Goal: Book appointment/travel/reservation

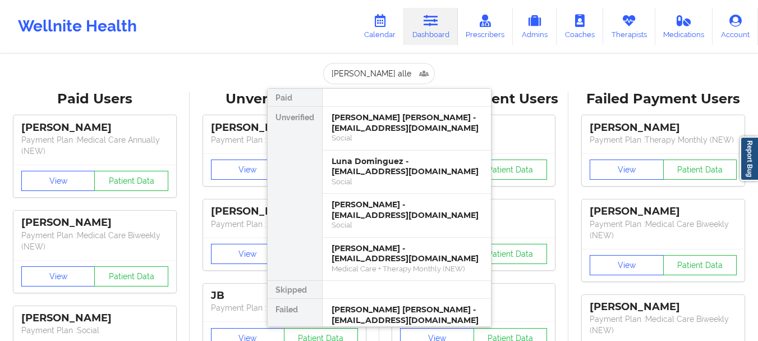
type input "[PERSON_NAME]"
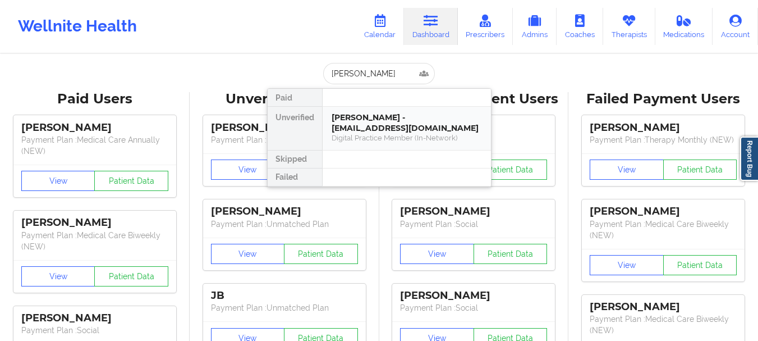
click at [377, 116] on div "[PERSON_NAME] - [EMAIL_ADDRESS][DOMAIN_NAME]" at bounding box center [407, 122] width 150 height 21
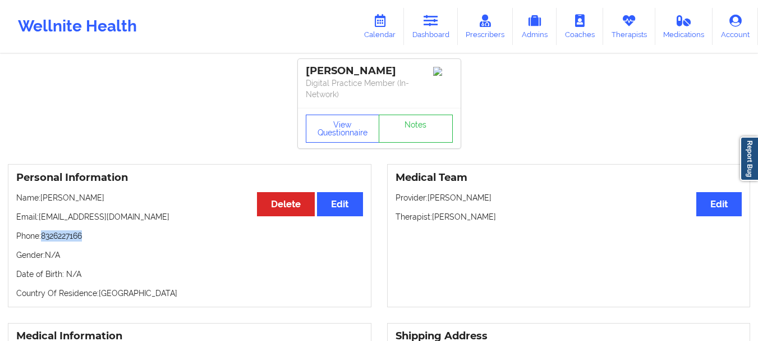
drag, startPoint x: 89, startPoint y: 235, endPoint x: 43, endPoint y: 239, distance: 46.7
click at [43, 239] on p "Phone: [PHONE_NUMBER]" at bounding box center [189, 235] width 347 height 11
copy p "8326227166"
click at [629, 29] on link "Therapists" at bounding box center [629, 26] width 52 height 37
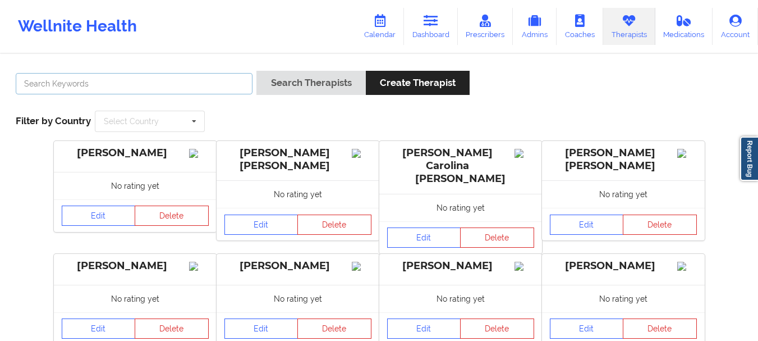
click at [220, 86] on input "text" at bounding box center [134, 83] width 237 height 21
type input "[PERSON_NAME]"
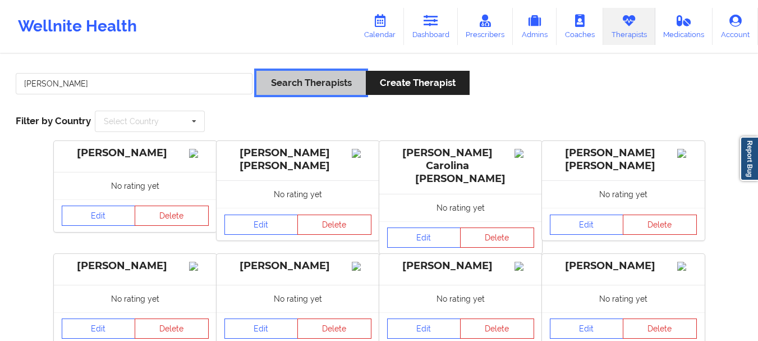
click at [353, 76] on button "Search Therapists" at bounding box center [310, 83] width 109 height 24
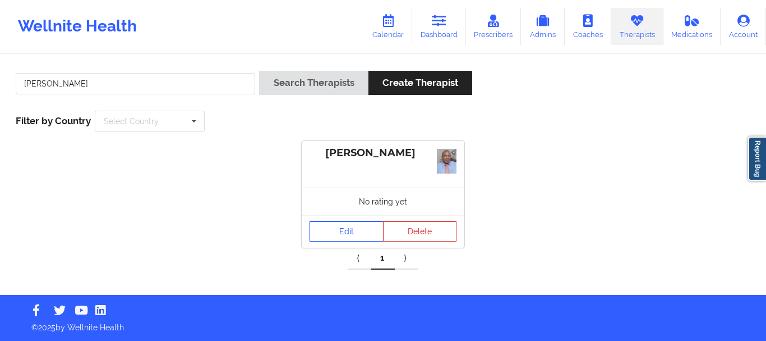
click at [353, 232] on link "Edit" at bounding box center [347, 231] width 74 height 20
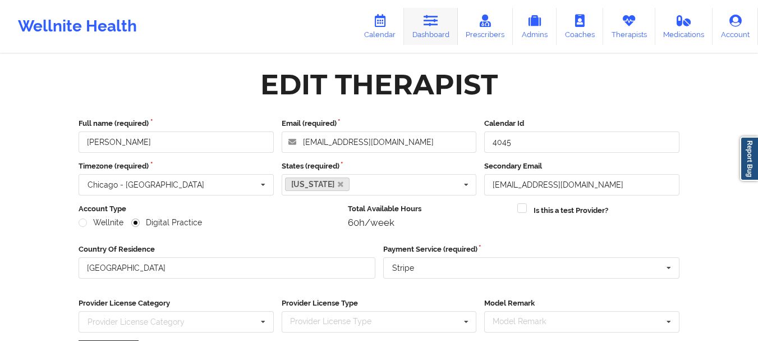
click at [443, 17] on link "Dashboard" at bounding box center [431, 26] width 54 height 37
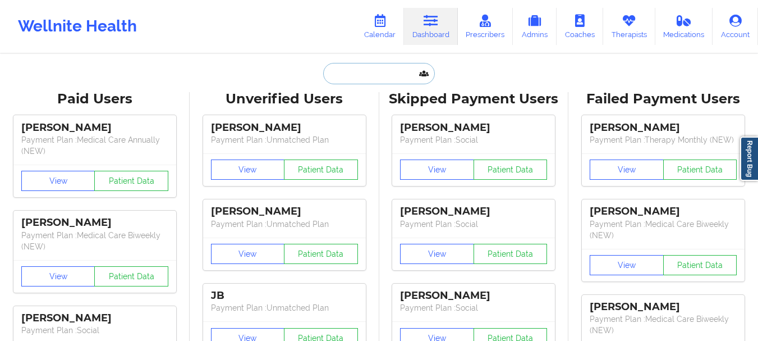
click at [357, 80] on input "text" at bounding box center [378, 73] width 111 height 21
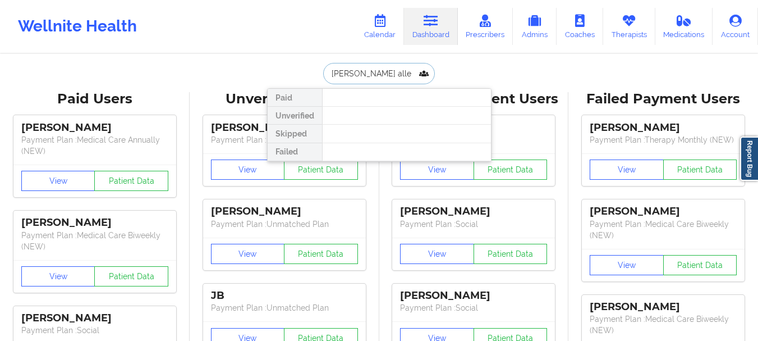
type input "[PERSON_NAME]"
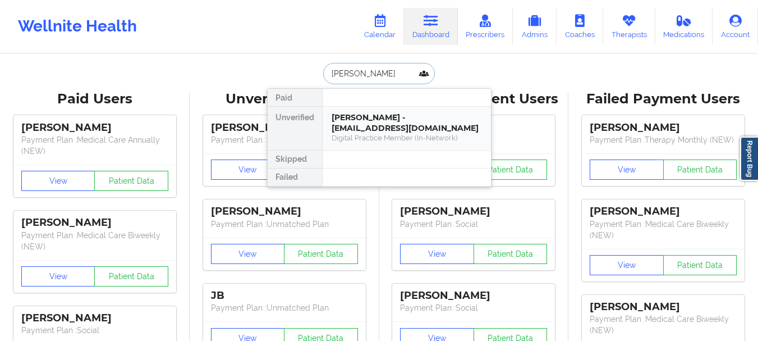
click at [376, 117] on div "[PERSON_NAME] - [EMAIL_ADDRESS][DOMAIN_NAME]" at bounding box center [407, 122] width 150 height 21
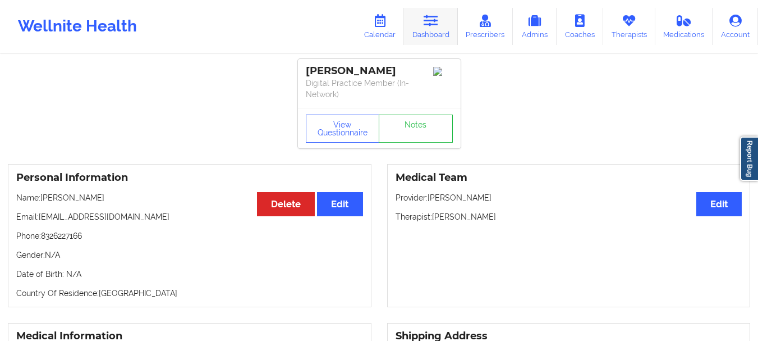
click at [426, 25] on icon at bounding box center [431, 21] width 15 height 12
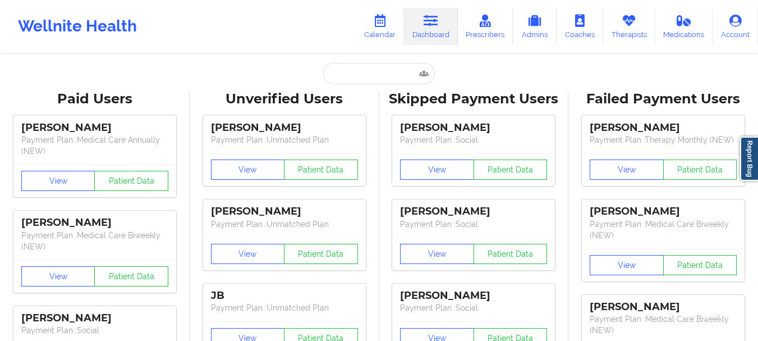
click at [363, 68] on input "text" at bounding box center [378, 73] width 111 height 21
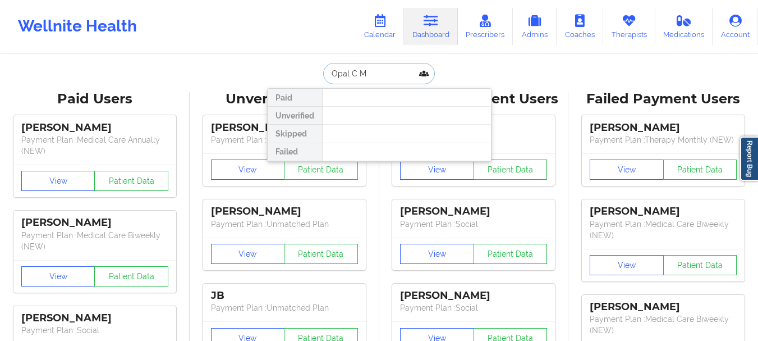
type input "Opal C Mo"
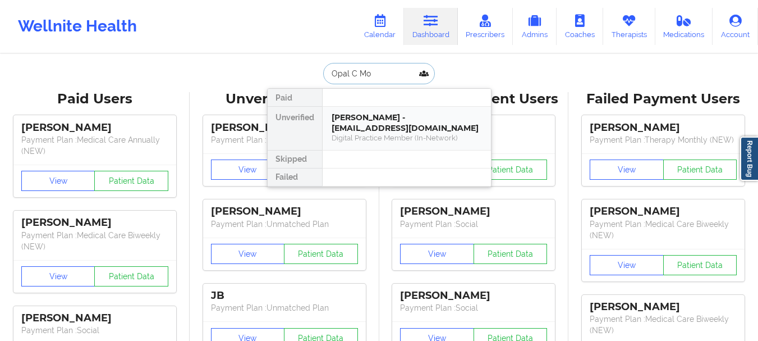
click at [363, 122] on div "[PERSON_NAME] - [EMAIL_ADDRESS][DOMAIN_NAME]" at bounding box center [407, 122] width 150 height 21
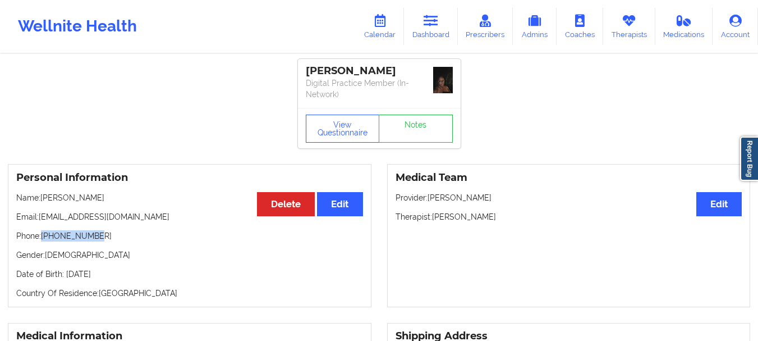
drag, startPoint x: 91, startPoint y: 228, endPoint x: 43, endPoint y: 234, distance: 48.6
click at [43, 234] on div "Personal Information Edit Delete Name: [PERSON_NAME] Email: [EMAIL_ADDRESS][DOM…" at bounding box center [190, 235] width 364 height 143
copy p "[PHONE_NUMBER]"
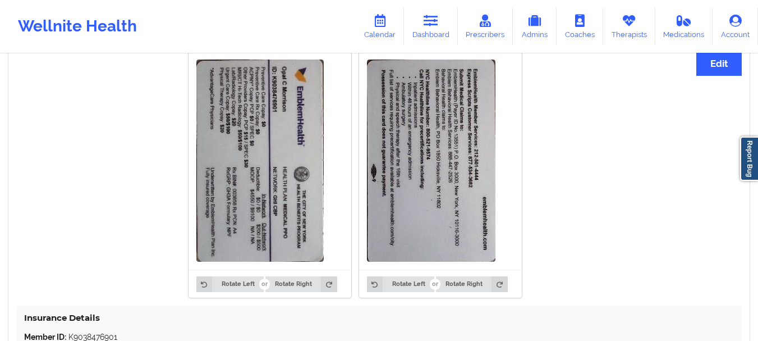
scroll to position [849, 0]
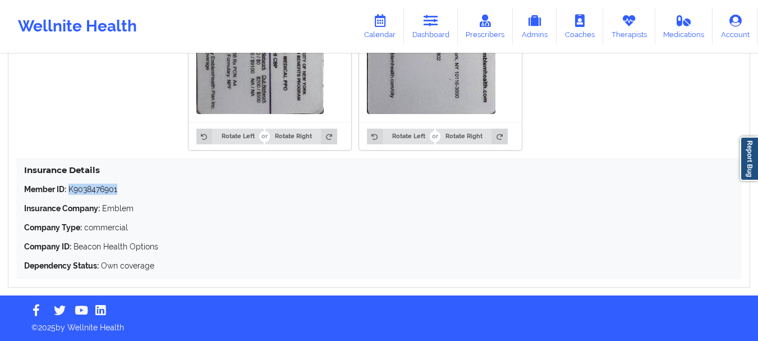
drag, startPoint x: 122, startPoint y: 188, endPoint x: 70, endPoint y: 194, distance: 52.5
click at [70, 194] on p "Member ID: K9038476901" at bounding box center [379, 188] width 710 height 11
copy p "K9038476901"
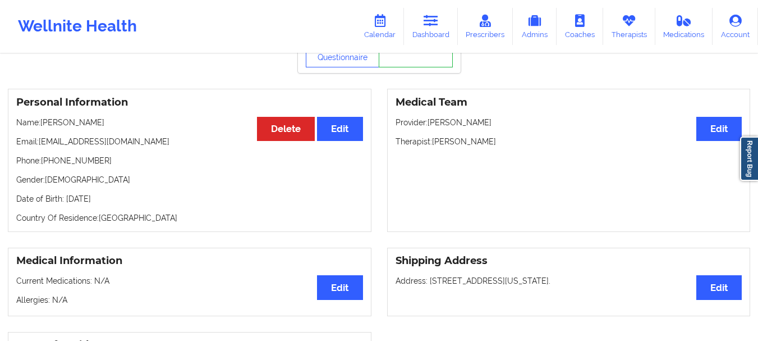
scroll to position [73, 0]
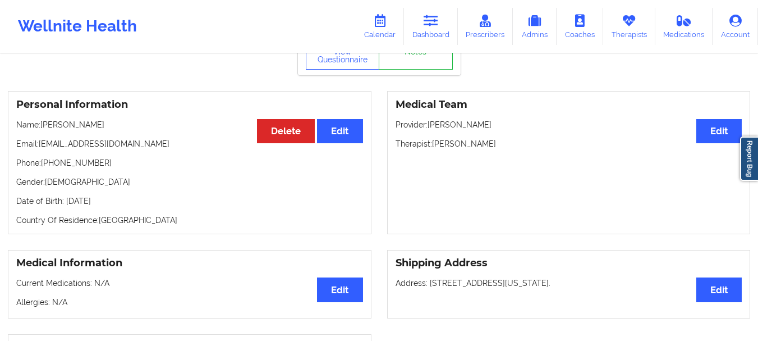
drag, startPoint x: 498, startPoint y: 144, endPoint x: 433, endPoint y: 147, distance: 64.6
click at [433, 147] on p "Therapist: [PERSON_NAME]" at bounding box center [568, 143] width 347 height 11
copy p "[PERSON_NAME]"
drag, startPoint x: 94, startPoint y: 162, endPoint x: 45, endPoint y: 167, distance: 49.6
click at [45, 167] on p "Phone: [PHONE_NUMBER]" at bounding box center [189, 162] width 347 height 11
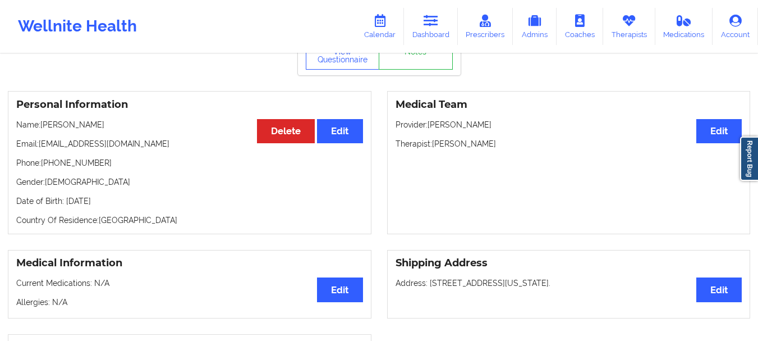
click at [43, 166] on p "Phone: [PHONE_NUMBER]" at bounding box center [189, 162] width 347 height 11
drag, startPoint x: 43, startPoint y: 166, endPoint x: 91, endPoint y: 166, distance: 48.2
click at [91, 166] on p "Phone: [PHONE_NUMBER]" at bounding box center [189, 162] width 347 height 11
copy p "[PHONE_NUMBER]"
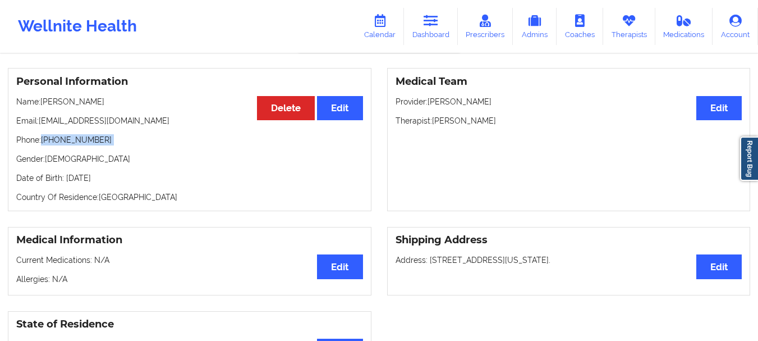
scroll to position [0, 0]
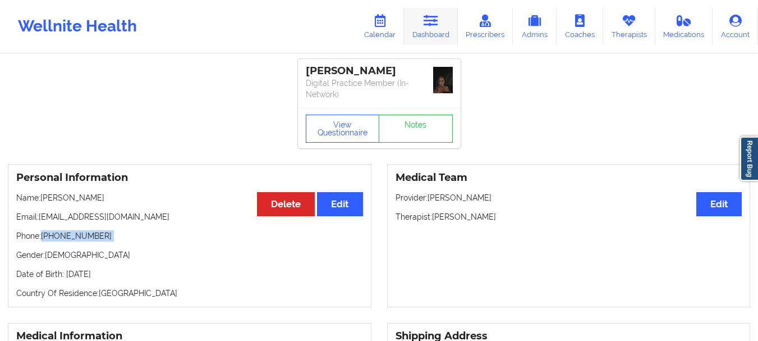
click at [441, 24] on link "Dashboard" at bounding box center [431, 26] width 54 height 37
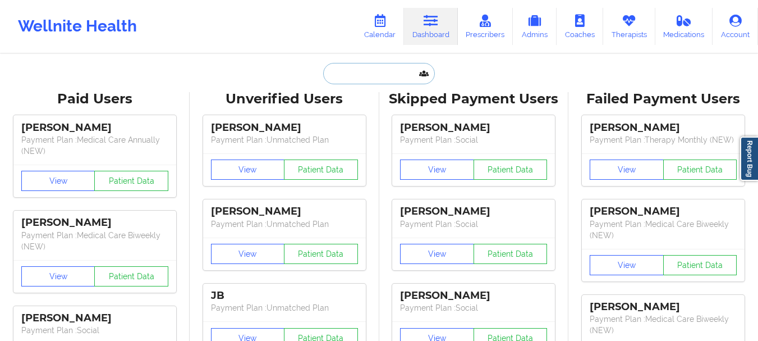
click at [349, 80] on input "text" at bounding box center [378, 73] width 111 height 21
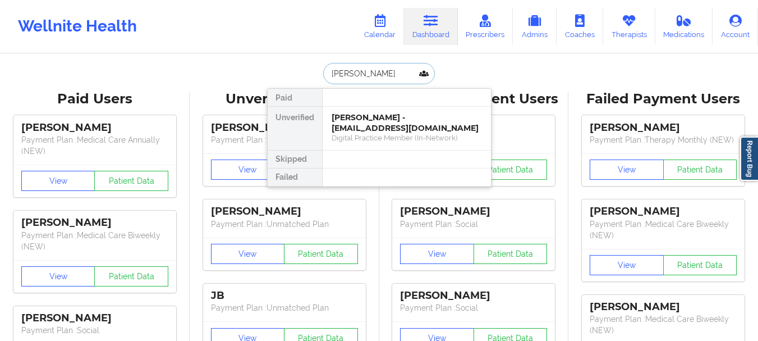
type input "[PERSON_NAME]"
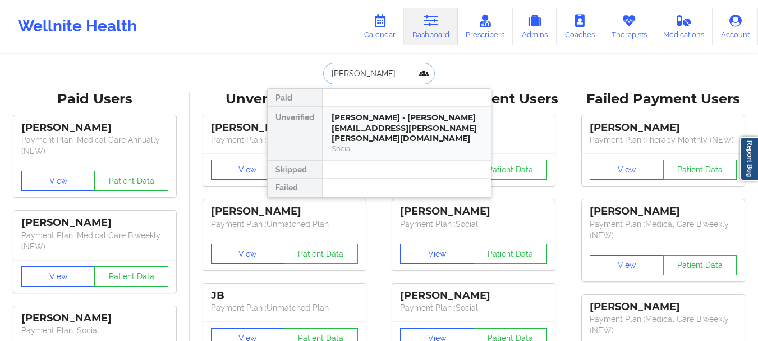
click at [358, 115] on div "[PERSON_NAME] - [PERSON_NAME][EMAIL_ADDRESS][PERSON_NAME][PERSON_NAME][DOMAIN_N…" at bounding box center [407, 127] width 150 height 31
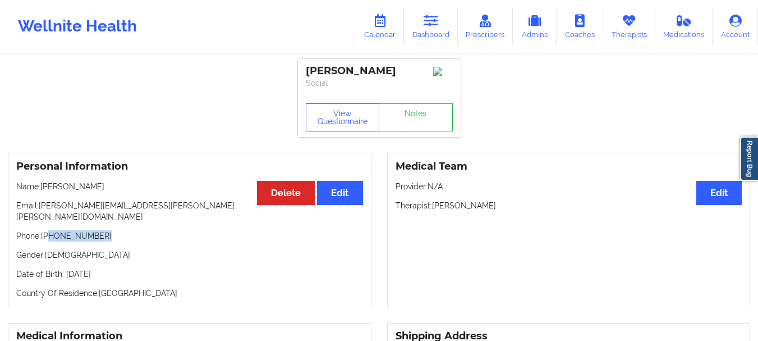
drag, startPoint x: 100, startPoint y: 227, endPoint x: 49, endPoint y: 231, distance: 51.2
click at [49, 231] on p "Phone: [PHONE_NUMBER]" at bounding box center [189, 235] width 347 height 11
copy p "[PHONE_NUMBER]"
click at [426, 47] on div "Wellnite Health Calendar Dashboard Prescribers Admins Coaches Therapists Medica…" at bounding box center [379, 26] width 758 height 45
click at [426, 34] on link "Dashboard" at bounding box center [431, 26] width 54 height 37
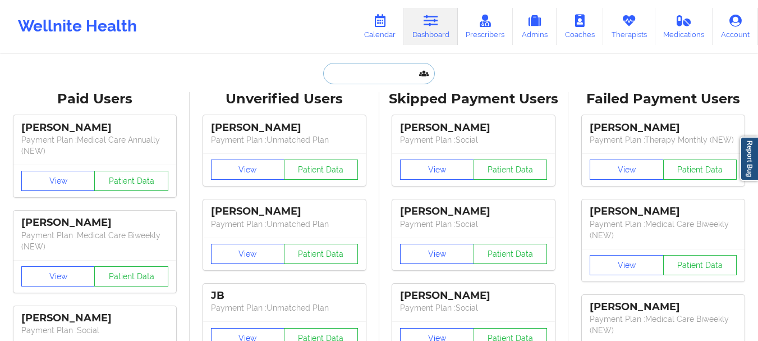
click at [349, 77] on input "text" at bounding box center [378, 73] width 111 height 21
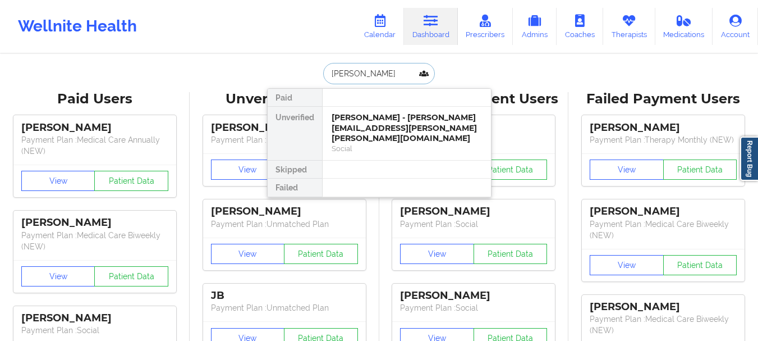
type input "[PERSON_NAME]"
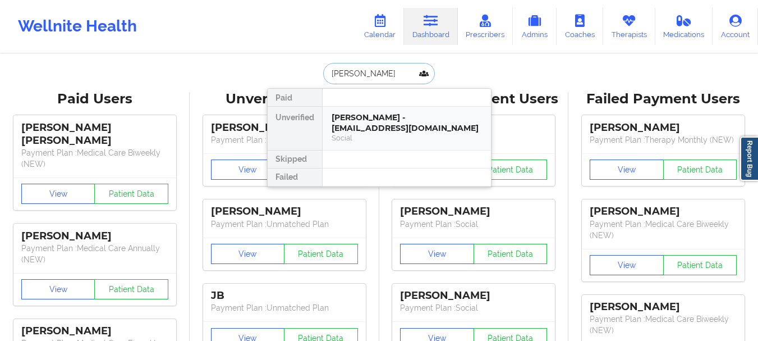
click at [358, 120] on div "[PERSON_NAME] - [EMAIL_ADDRESS][DOMAIN_NAME]" at bounding box center [407, 122] width 150 height 21
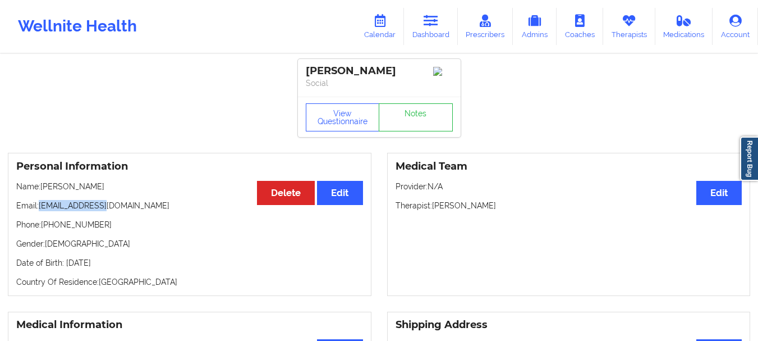
drag, startPoint x: 104, startPoint y: 211, endPoint x: 42, endPoint y: 210, distance: 62.3
click at [42, 210] on p "Email: [EMAIL_ADDRESS][DOMAIN_NAME]" at bounding box center [189, 205] width 347 height 11
copy p "[EMAIL_ADDRESS][DOMAIN_NAME]"
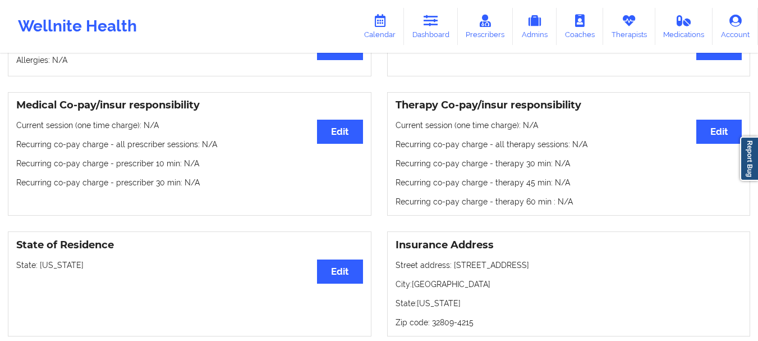
scroll to position [351, 0]
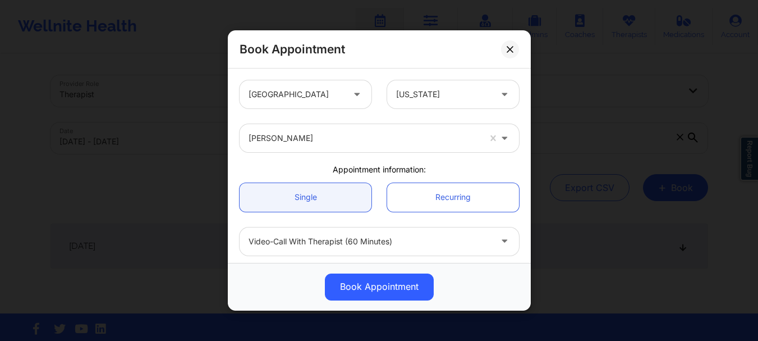
scroll to position [209, 0]
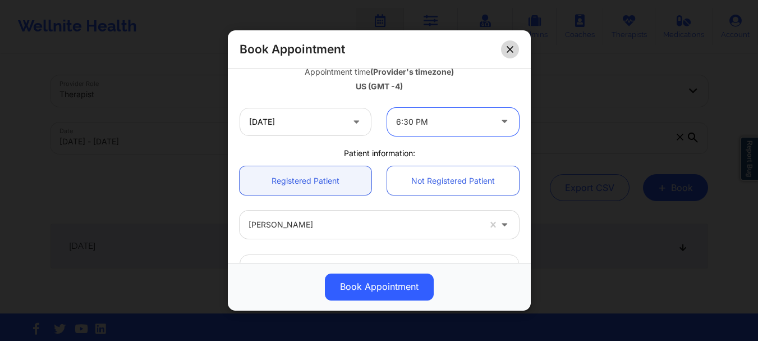
click at [509, 49] on icon at bounding box center [510, 49] width 6 height 6
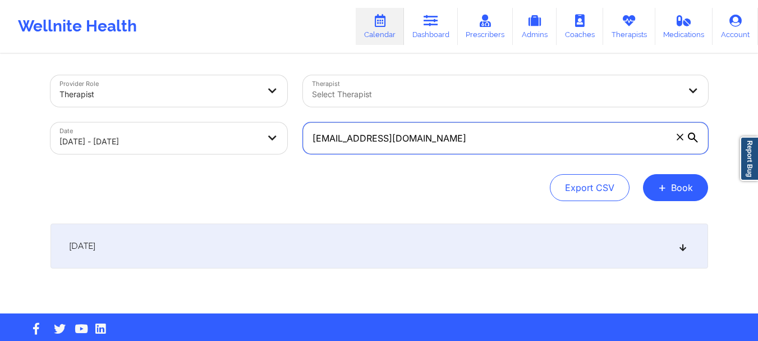
click at [434, 141] on input "[EMAIL_ADDRESS][DOMAIN_NAME]" at bounding box center [505, 137] width 405 height 31
paste input "[EMAIL_ADDRESS][DOMAIN_NAME]"
type input "[EMAIL_ADDRESS][DOMAIN_NAME]"
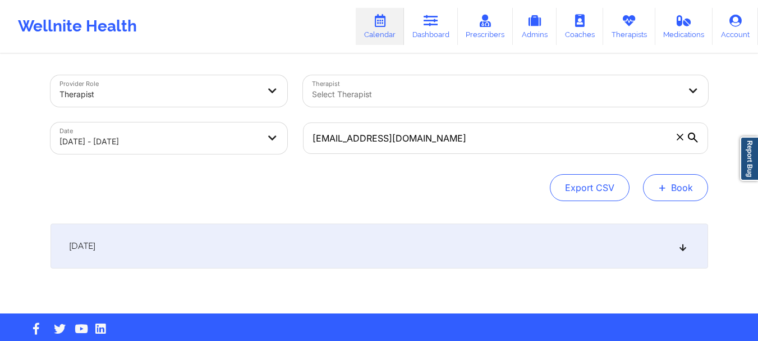
click at [683, 185] on button "+ Book" at bounding box center [675, 187] width 65 height 27
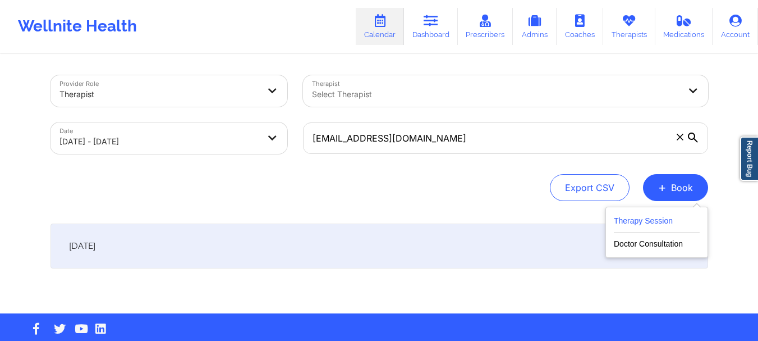
click at [657, 218] on button "Therapy Session" at bounding box center [657, 223] width 86 height 19
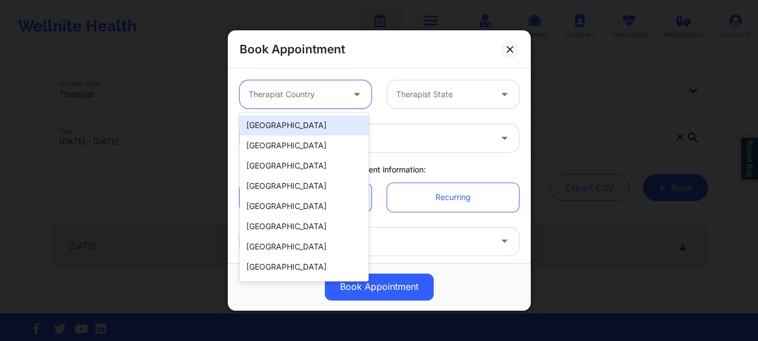
click at [316, 90] on div at bounding box center [296, 94] width 95 height 13
click at [291, 120] on div "[GEOGRAPHIC_DATA]" at bounding box center [304, 125] width 129 height 20
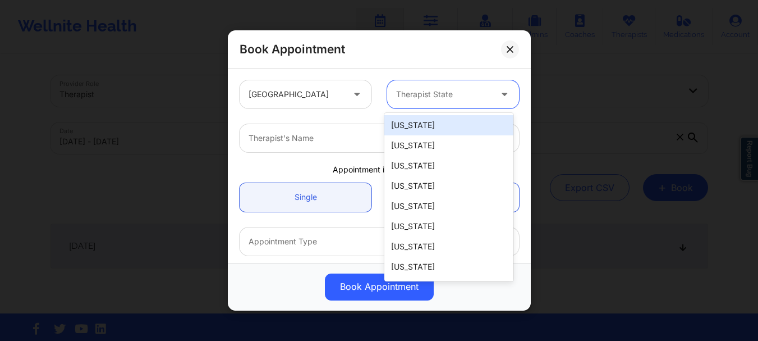
click at [452, 88] on div at bounding box center [443, 94] width 95 height 13
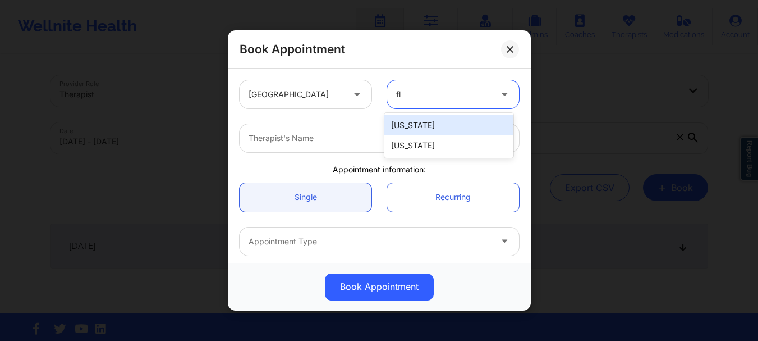
type input "flo"
click at [426, 123] on div "[US_STATE]" at bounding box center [448, 125] width 129 height 20
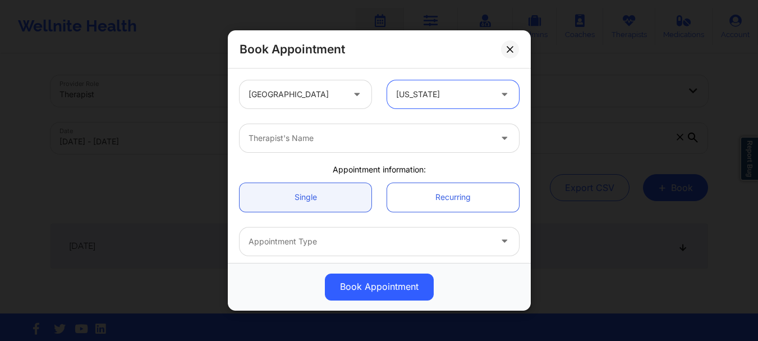
click at [329, 141] on div at bounding box center [370, 137] width 242 height 13
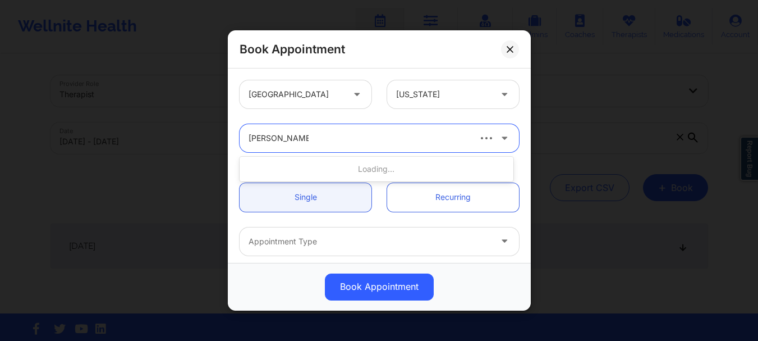
type input "franchezka boyer"
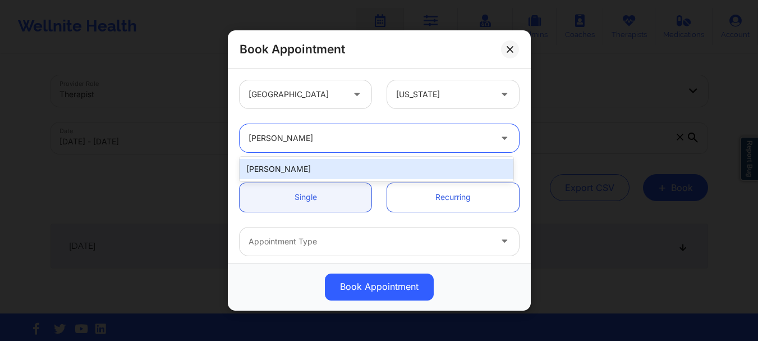
click at [325, 168] on div "[PERSON_NAME]" at bounding box center [377, 169] width 274 height 20
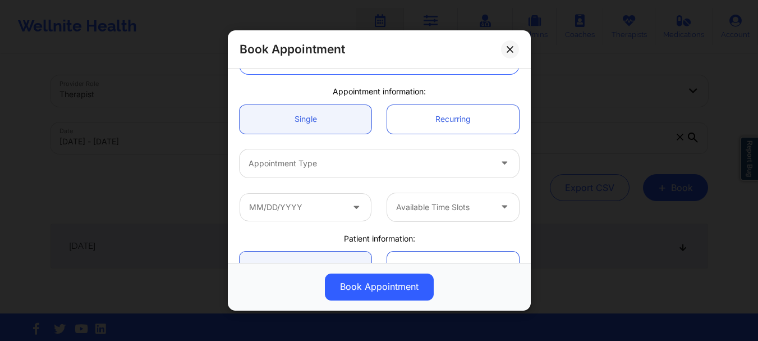
scroll to position [84, 0]
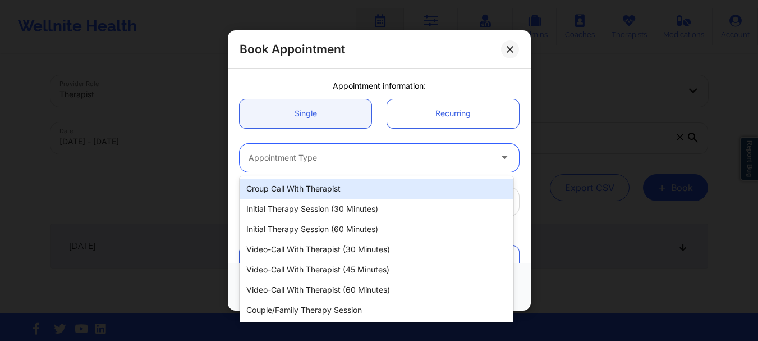
click at [381, 163] on div at bounding box center [370, 157] width 242 height 13
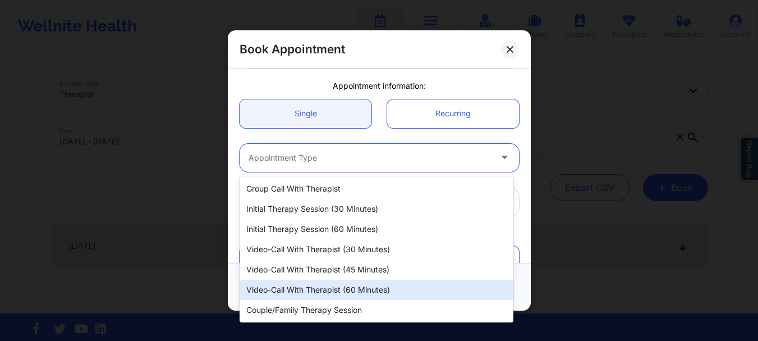
click at [346, 290] on div "Video-Call with Therapist (60 minutes)" at bounding box center [377, 289] width 274 height 20
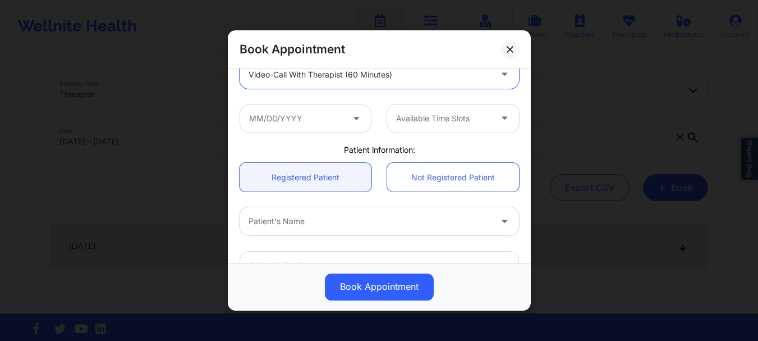
scroll to position [173, 0]
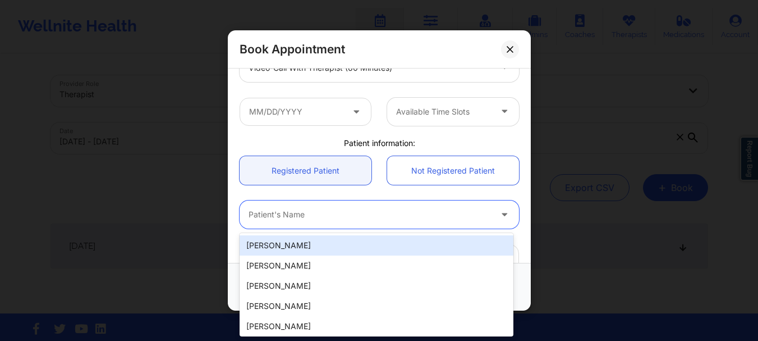
click at [312, 223] on div "Patient's Name" at bounding box center [366, 214] width 252 height 28
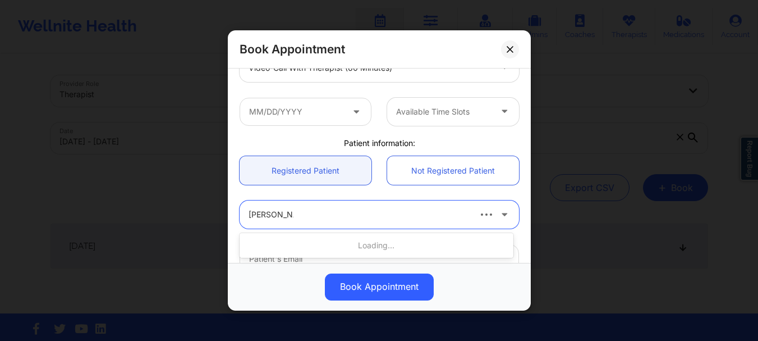
type input "gary ashland"
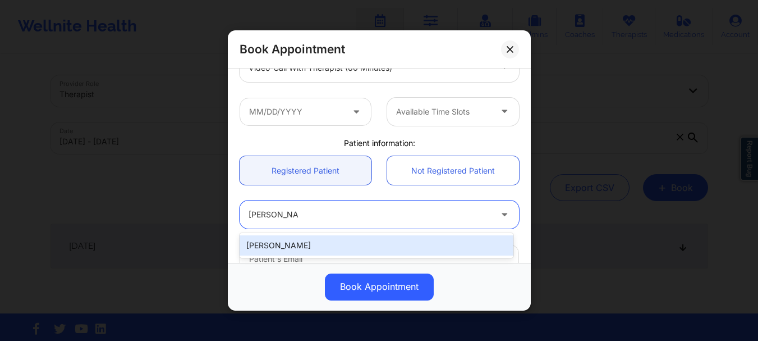
click at [296, 246] on div "[PERSON_NAME]" at bounding box center [377, 245] width 274 height 20
type input "[EMAIL_ADDRESS][DOMAIN_NAME]"
type input "[PHONE_NUMBER]"
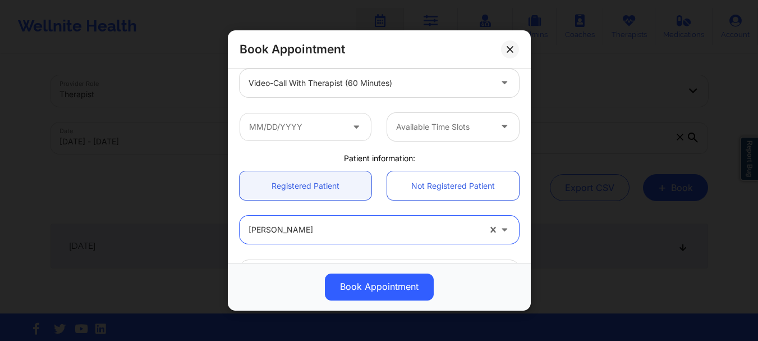
scroll to position [155, 0]
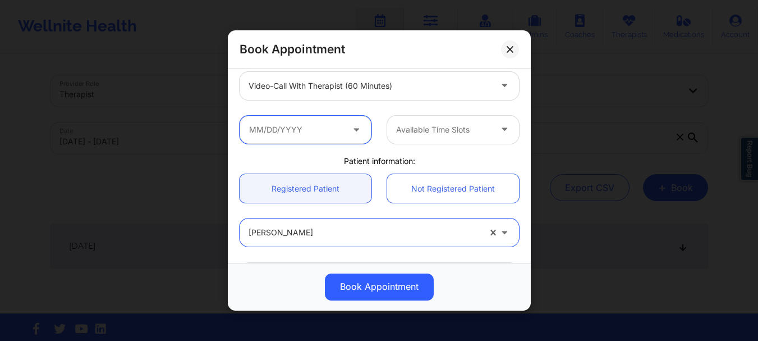
click at [333, 125] on input "text" at bounding box center [306, 130] width 132 height 28
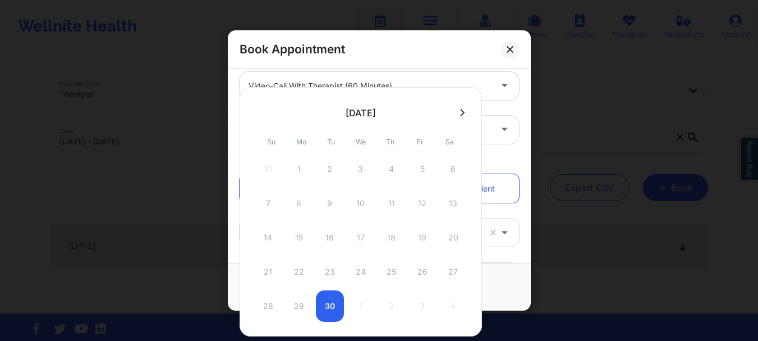
click at [464, 113] on icon at bounding box center [462, 112] width 4 height 8
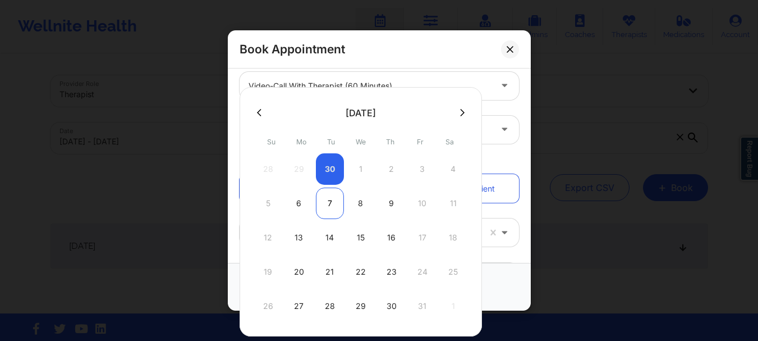
click at [340, 203] on div "7" at bounding box center [330, 202] width 28 height 31
type input "10/07/2025"
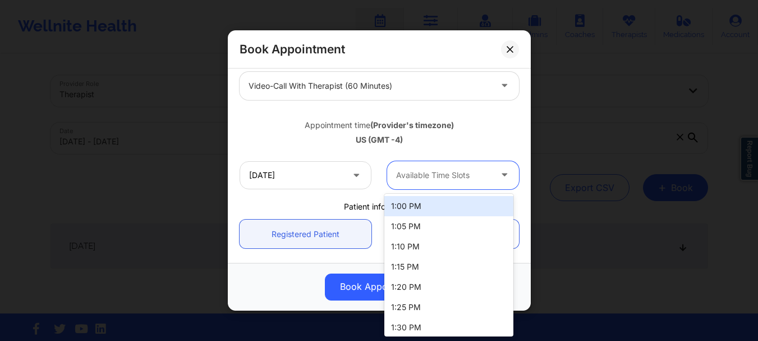
click at [448, 169] on div at bounding box center [443, 174] width 95 height 13
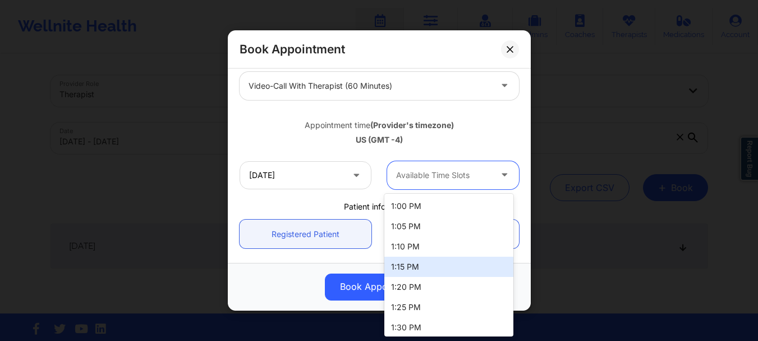
drag, startPoint x: 507, startPoint y: 228, endPoint x: 505, endPoint y: 264, distance: 36.5
click at [505, 264] on div "1:00 PM 1:05 PM 1:10 PM 1:15 PM 1:20 PM 1:25 PM 1:30 PM 1:35 PM 1:40 PM 1:45 PM…" at bounding box center [448, 265] width 129 height 142
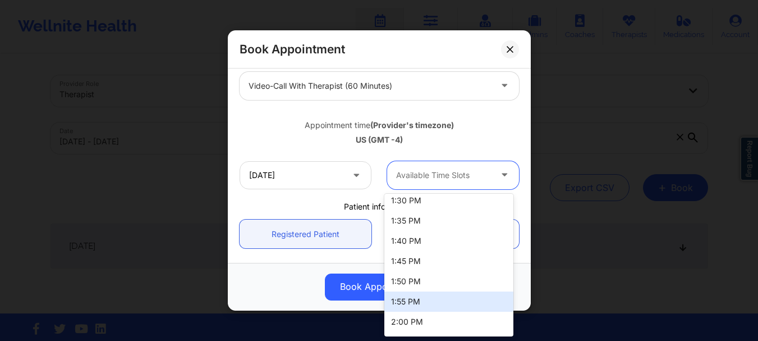
scroll to position [145, 0]
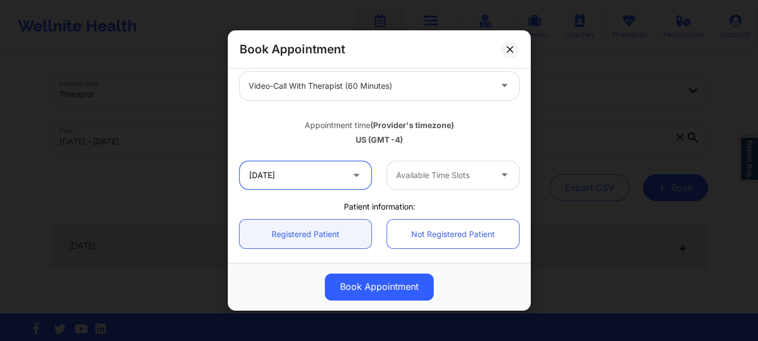
click at [319, 185] on input "10/07/2025" at bounding box center [306, 175] width 132 height 28
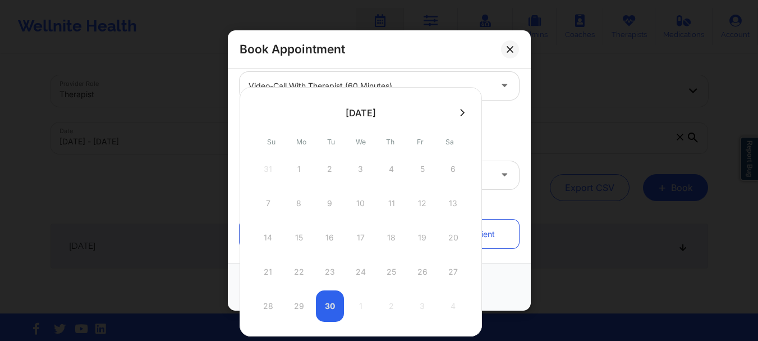
click at [462, 114] on icon at bounding box center [462, 112] width 4 height 8
